Goal: Navigation & Orientation: Find specific page/section

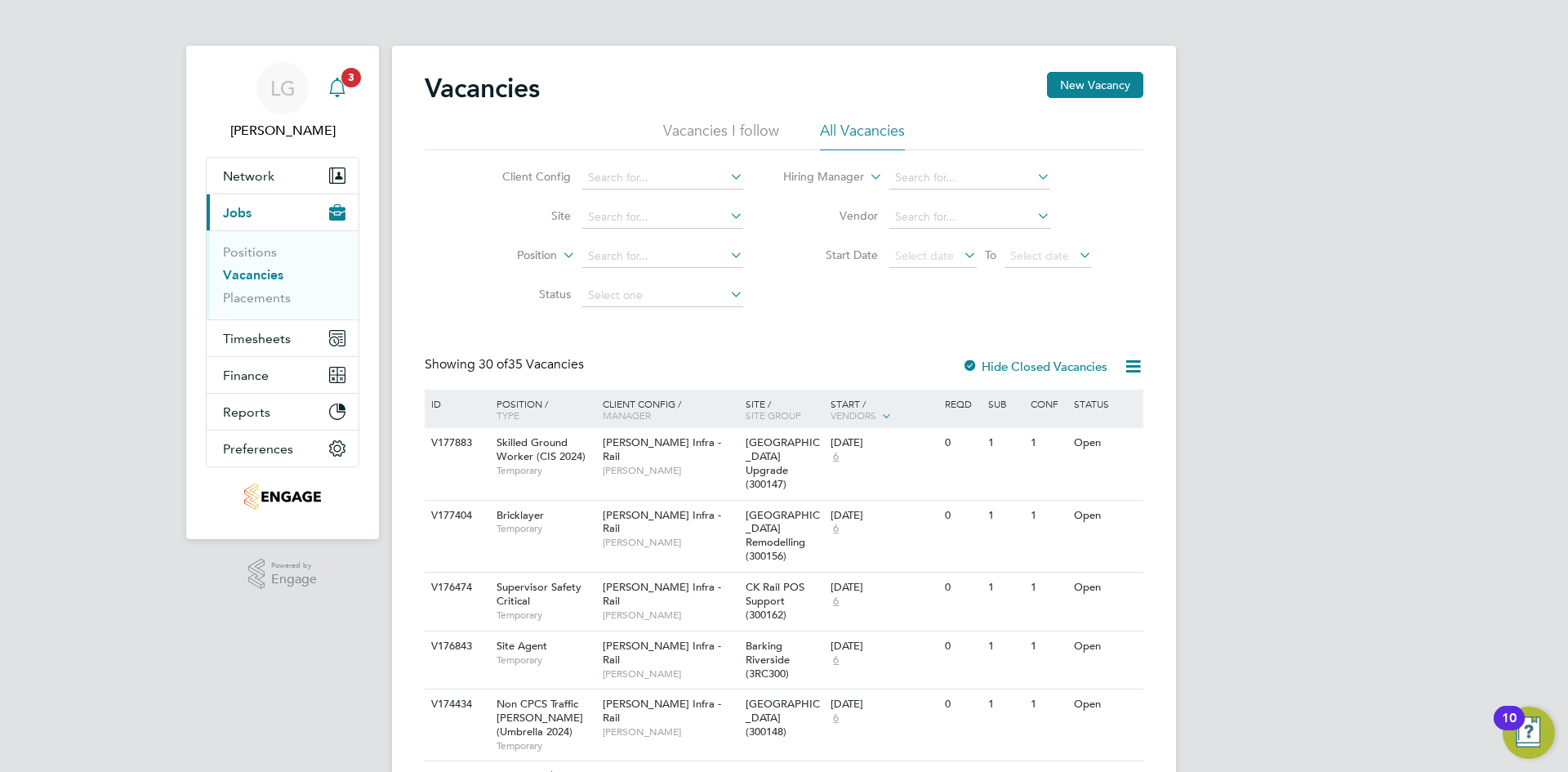
click at [344, 97] on icon "Main navigation" at bounding box center [337, 88] width 20 height 20
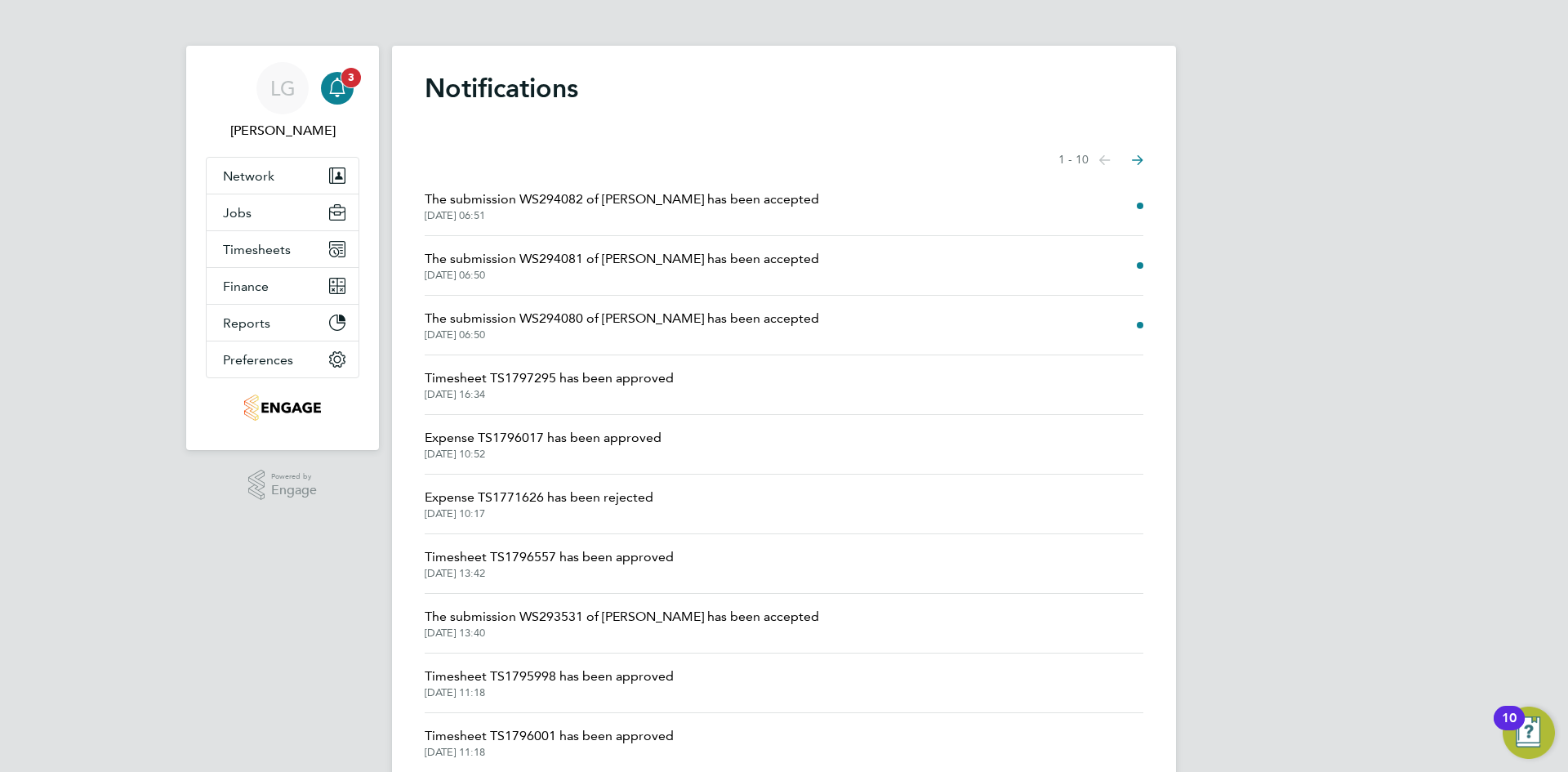
click at [345, 89] on icon "Main navigation" at bounding box center [337, 88] width 20 height 20
click at [262, 239] on button "Timesheets" at bounding box center [283, 248] width 152 height 35
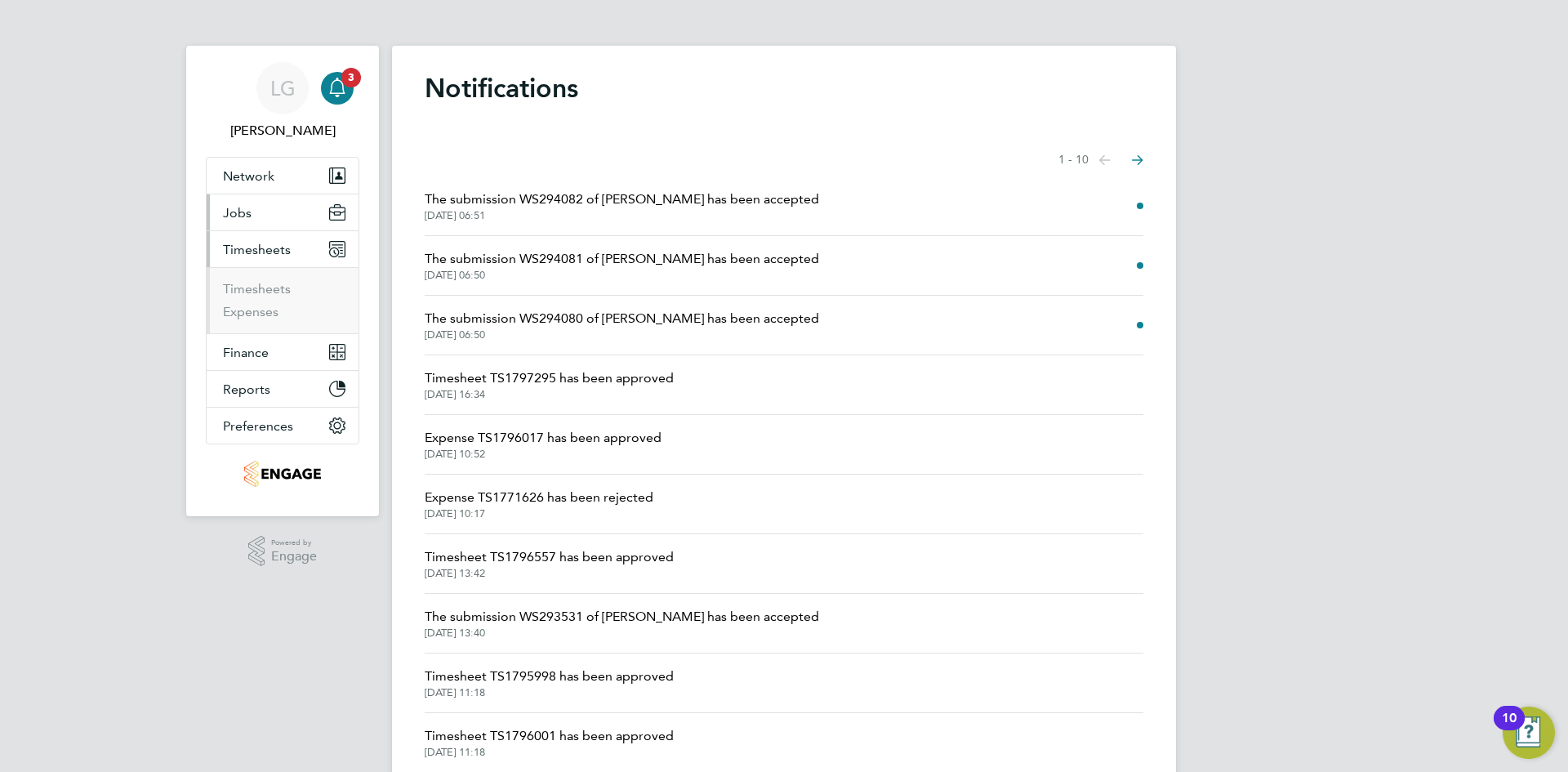
click at [258, 220] on button "Jobs" at bounding box center [283, 212] width 152 height 35
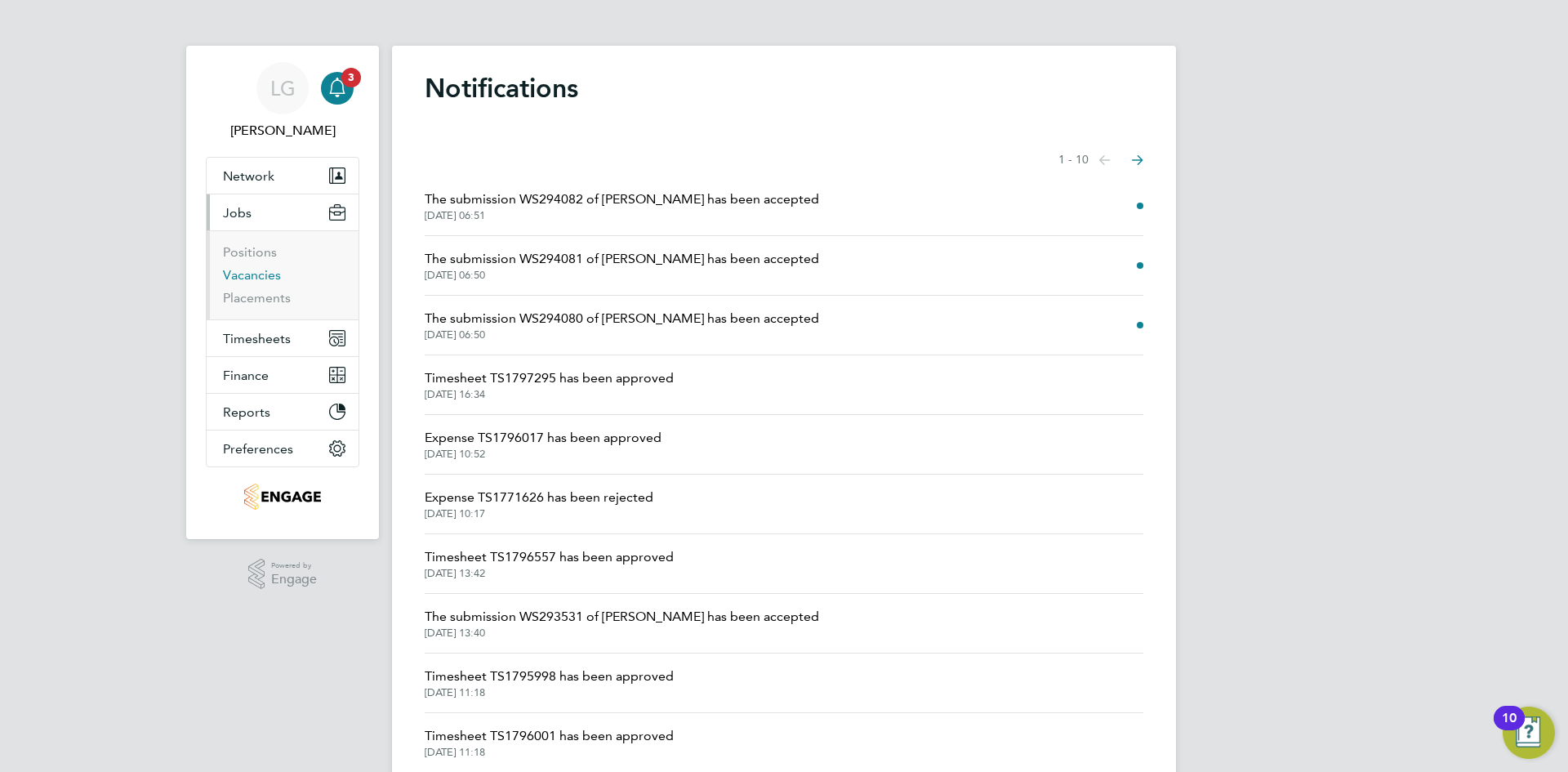
click at [276, 269] on link "Vacancies" at bounding box center [251, 275] width 58 height 16
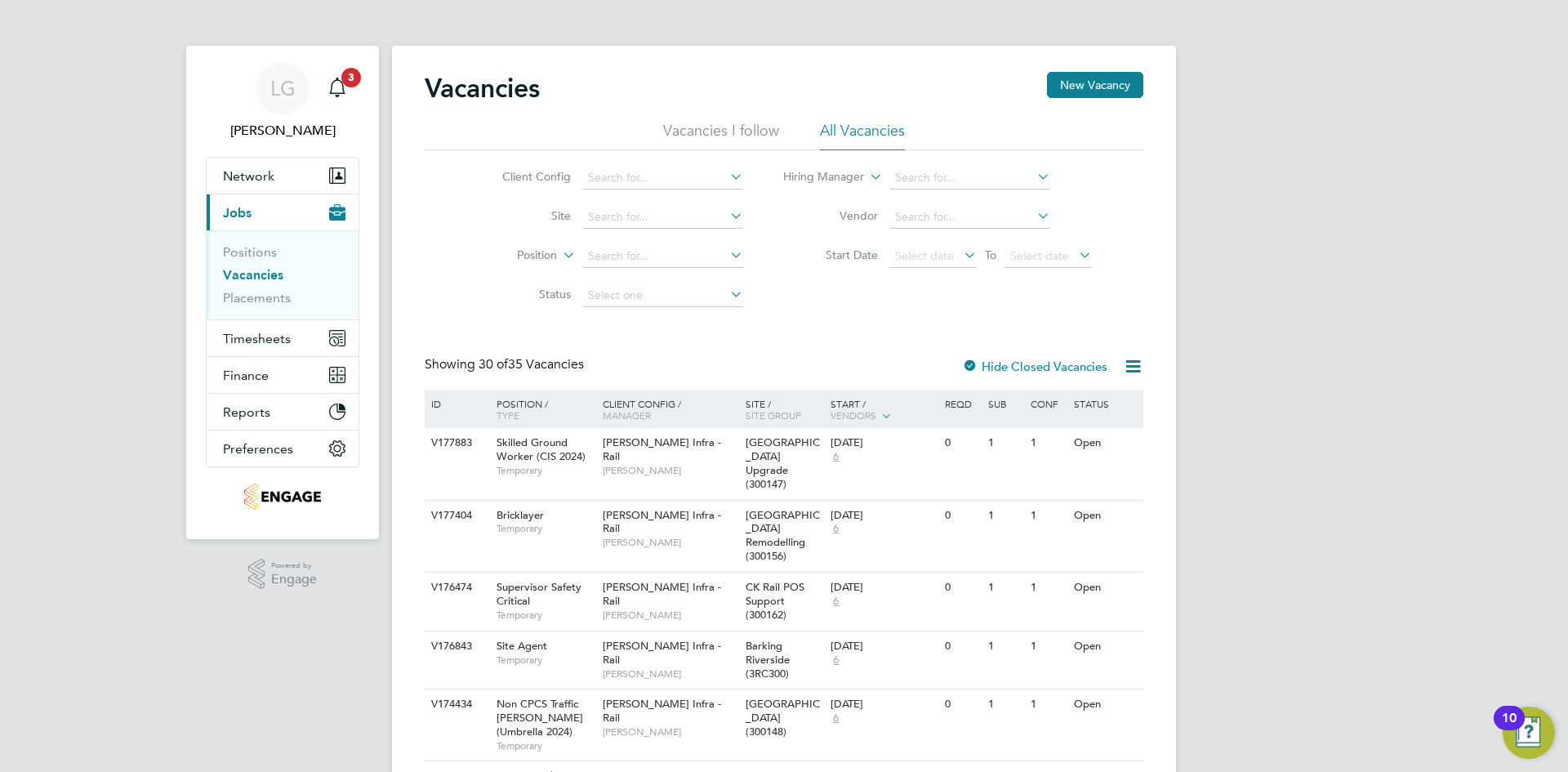
click at [716, 130] on li "Vacancies I follow" at bounding box center [722, 136] width 116 height 30
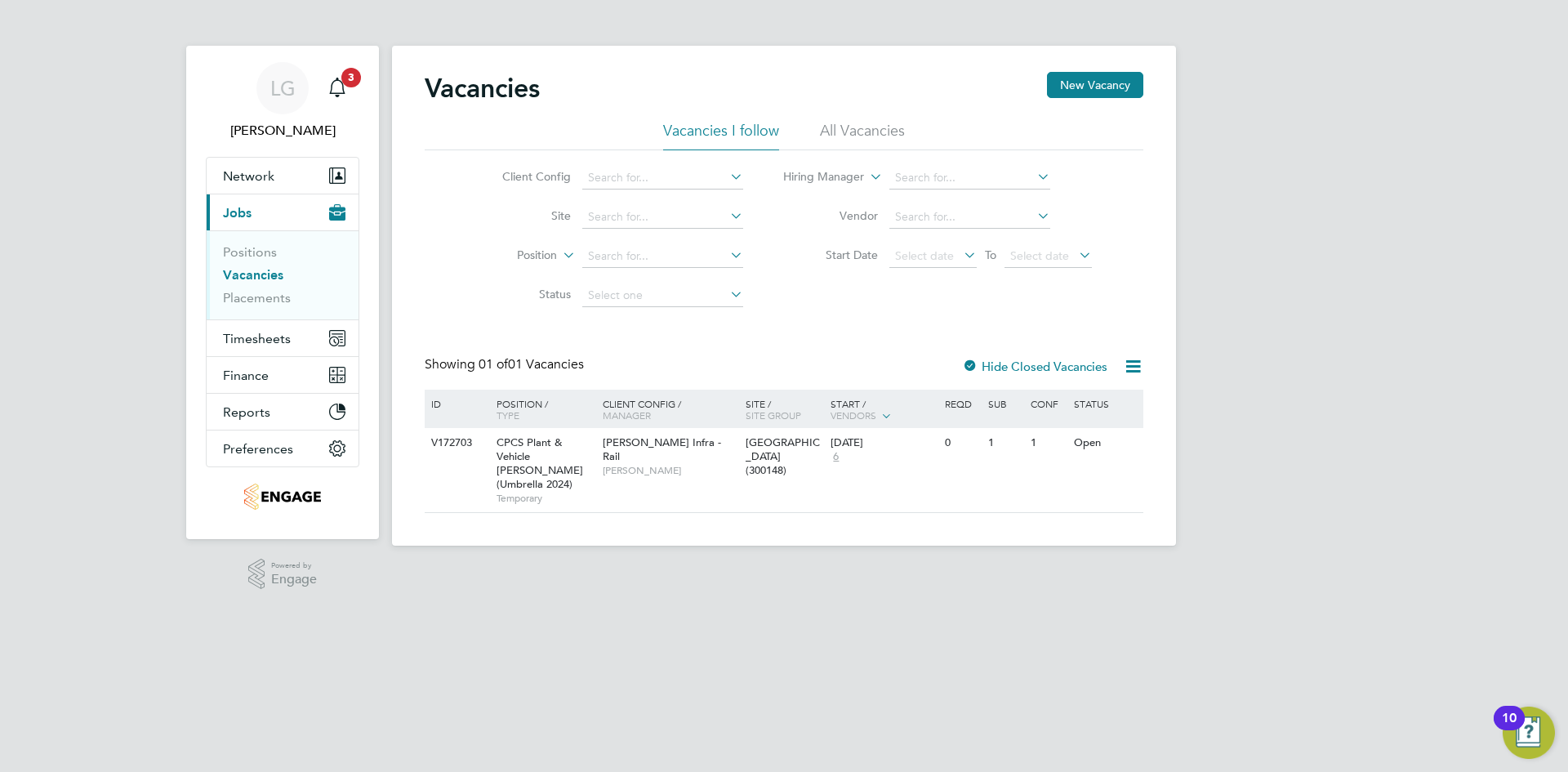
click at [830, 133] on li "All Vacancies" at bounding box center [863, 136] width 85 height 30
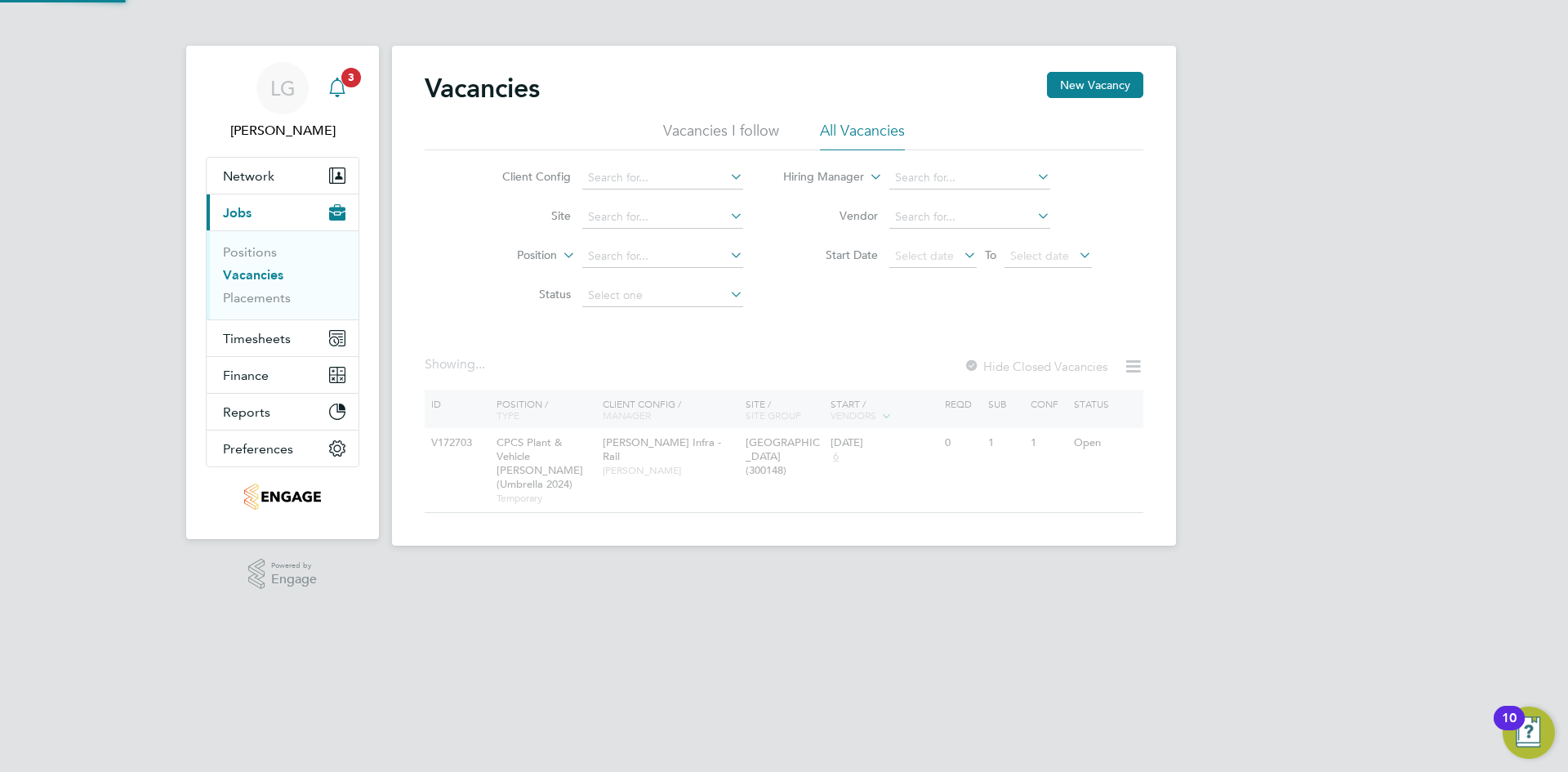
click at [346, 88] on icon "Main navigation" at bounding box center [337, 88] width 20 height 20
